Goal: Transaction & Acquisition: Book appointment/travel/reservation

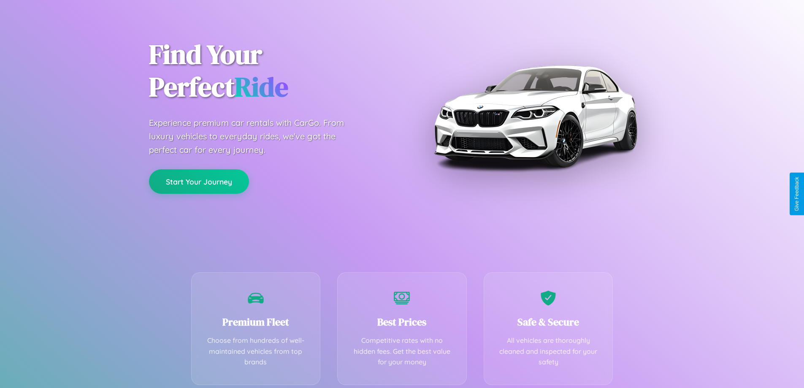
scroll to position [166, 0]
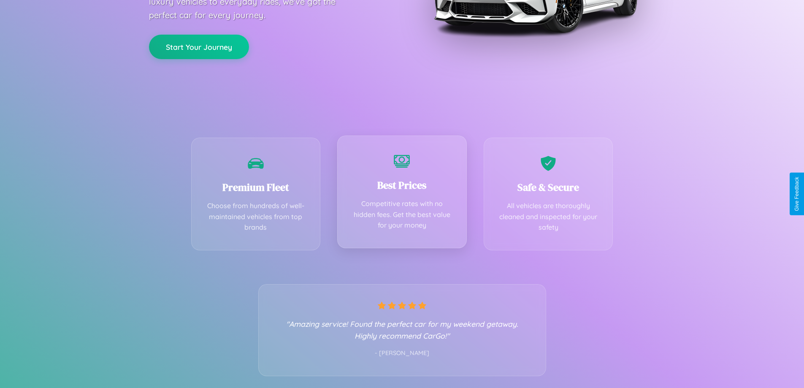
click at [402, 194] on div "Best Prices Competitive rates with no hidden fees. Get the best value for your …" at bounding box center [402, 191] width 130 height 113
click at [199, 46] on button "Start Your Journey" at bounding box center [199, 46] width 100 height 24
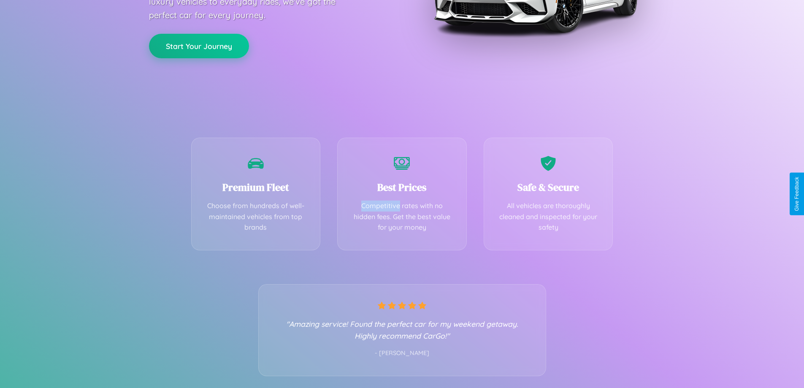
click at [199, 46] on button "Start Your Journey" at bounding box center [199, 46] width 100 height 24
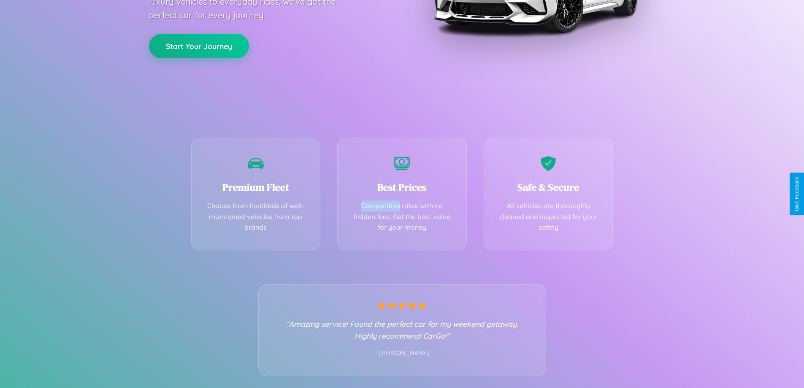
click at [199, 46] on button "Start Your Journey" at bounding box center [199, 46] width 100 height 24
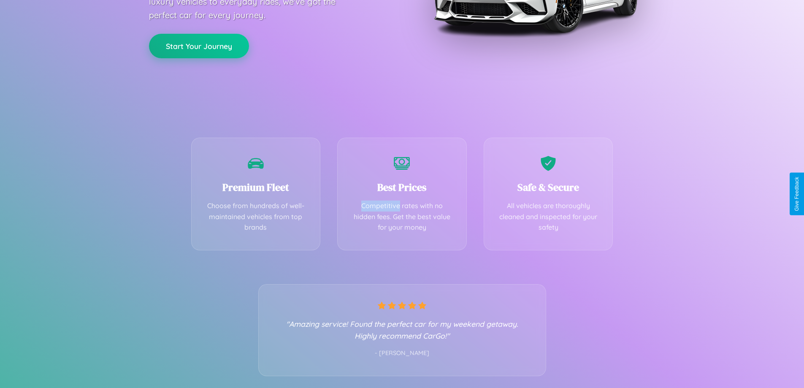
click at [199, 46] on button "Start Your Journey" at bounding box center [199, 46] width 100 height 24
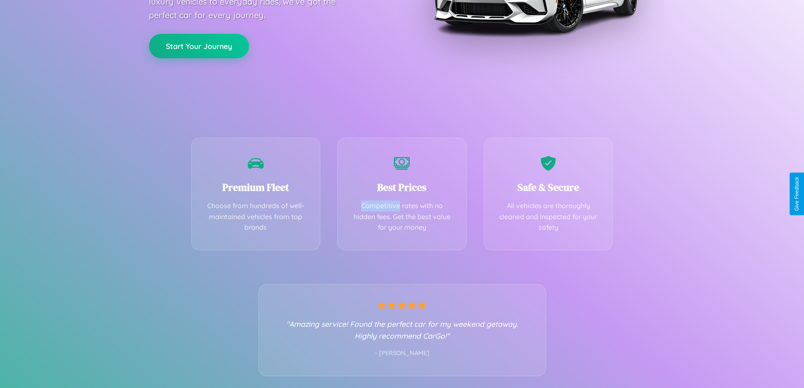
click at [199, 46] on button "Start Your Journey" at bounding box center [199, 46] width 100 height 24
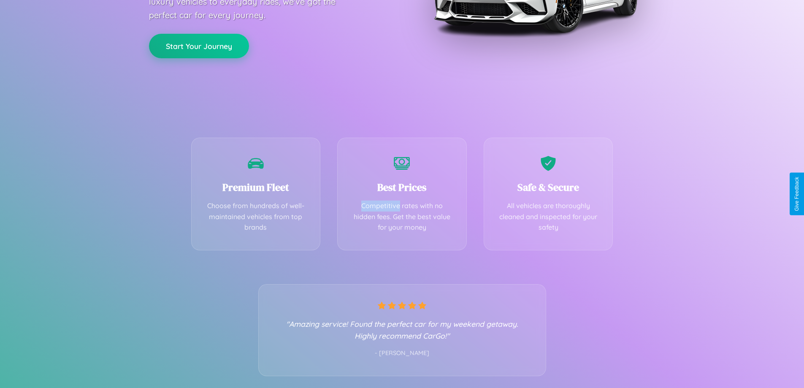
click at [199, 46] on button "Start Your Journey" at bounding box center [199, 46] width 100 height 24
